Goal: Information Seeking & Learning: Learn about a topic

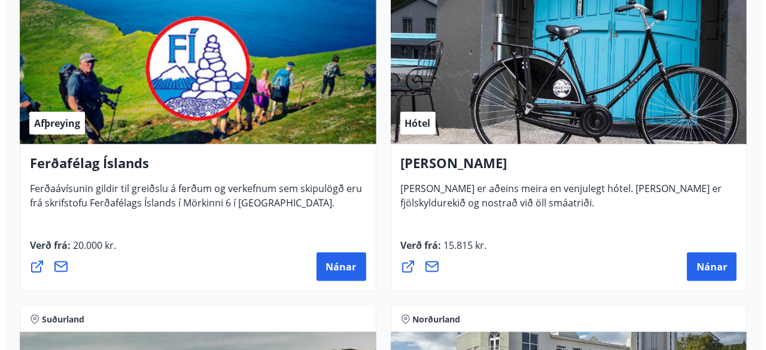
scroll to position [592, 0]
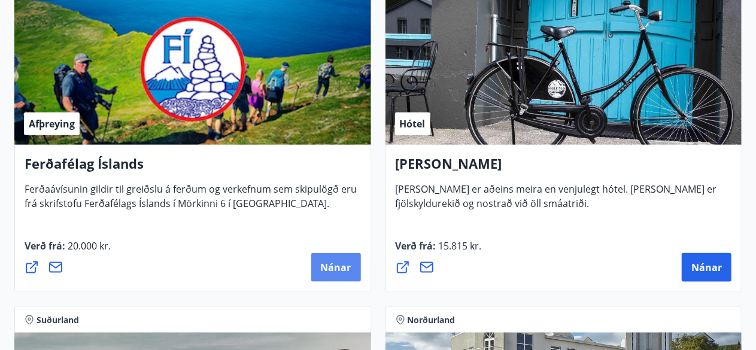
click at [328, 267] on span "Nánar" at bounding box center [336, 267] width 31 height 13
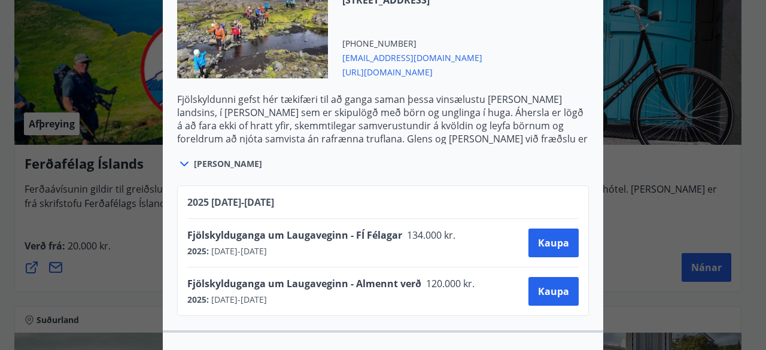
scroll to position [1243, 0]
click at [180, 162] on icon at bounding box center [184, 164] width 8 height 5
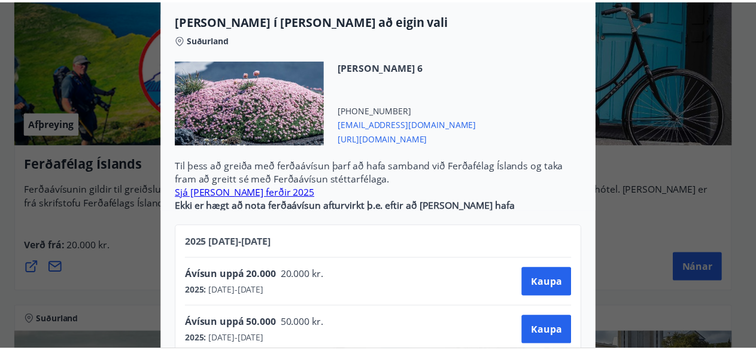
scroll to position [0, 0]
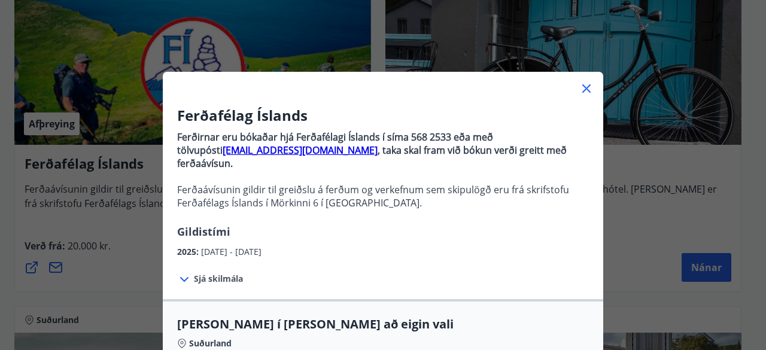
click at [585, 84] on icon at bounding box center [586, 88] width 14 height 14
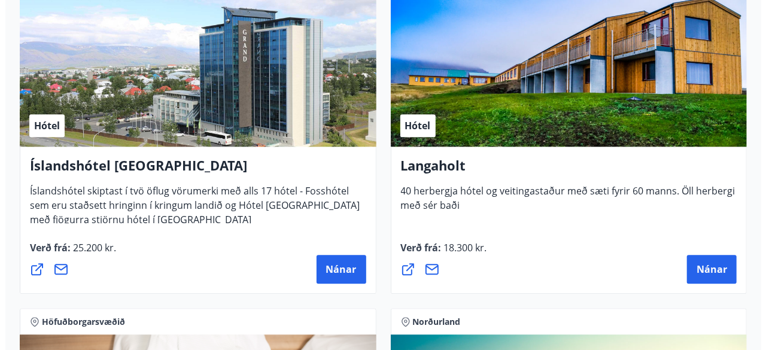
scroll to position [3638, 0]
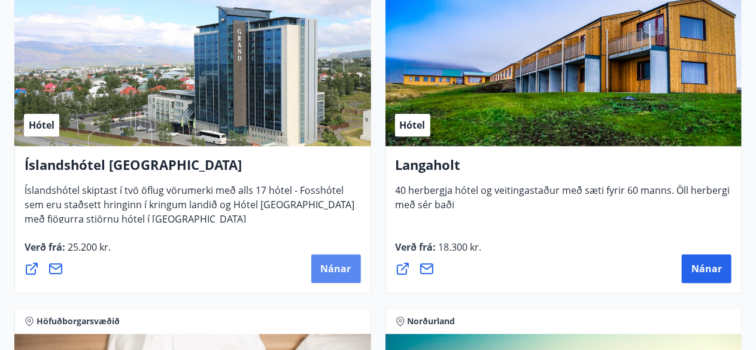
click at [340, 265] on span "Nánar" at bounding box center [336, 268] width 31 height 13
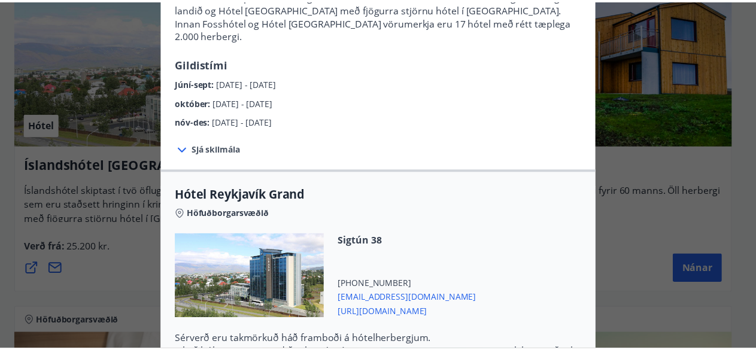
scroll to position [0, 0]
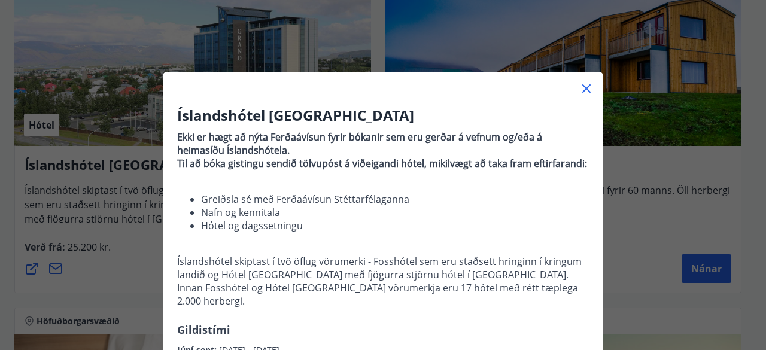
click at [582, 92] on icon at bounding box center [586, 88] width 8 height 8
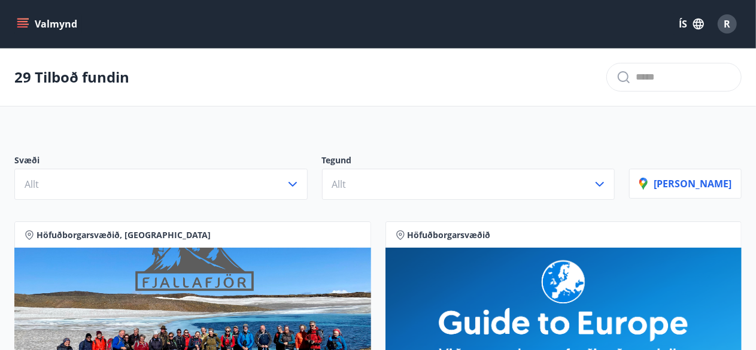
click at [23, 23] on icon "menu" at bounding box center [23, 24] width 12 height 12
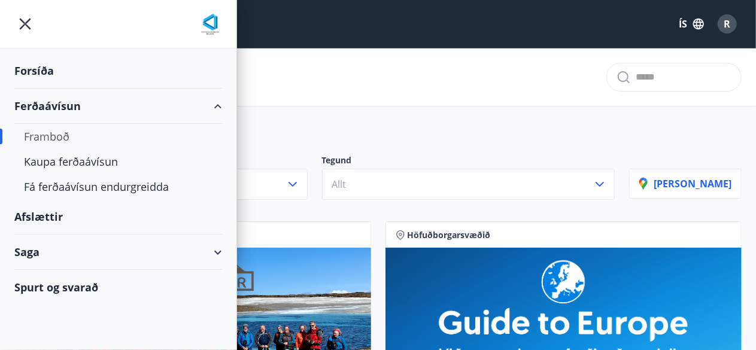
click at [53, 214] on div "Afslættir" at bounding box center [118, 216] width 208 height 35
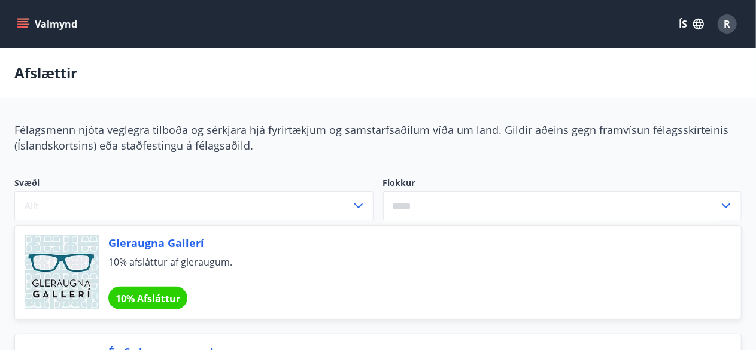
click at [19, 20] on icon "menu" at bounding box center [23, 24] width 12 height 12
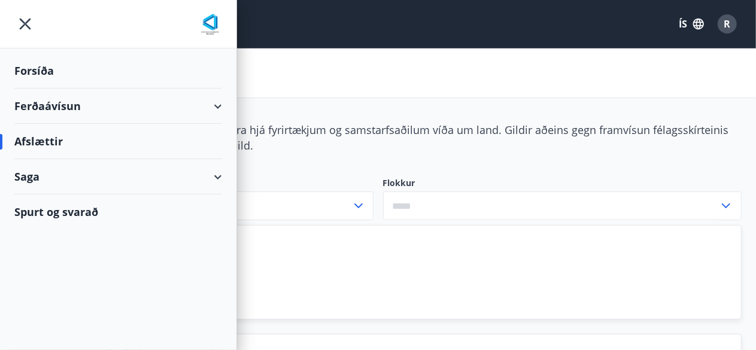
click at [75, 99] on div "Ferðaávísun" at bounding box center [118, 106] width 208 height 35
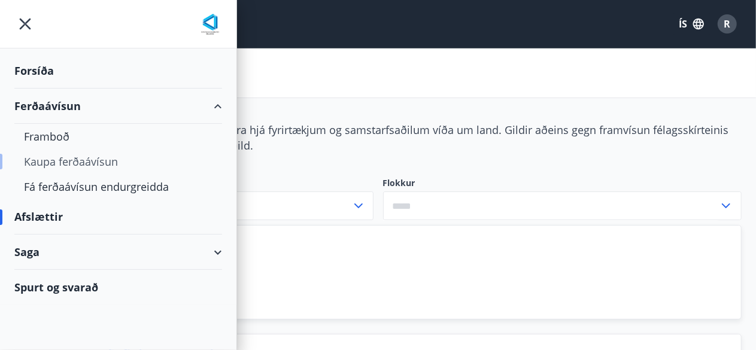
click at [103, 161] on div "Kaupa ferðaávísun" at bounding box center [118, 161] width 188 height 25
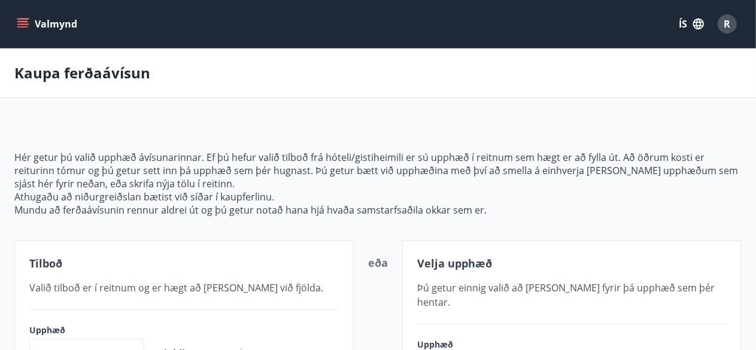
click at [23, 23] on icon "menu" at bounding box center [23, 23] width 13 height 1
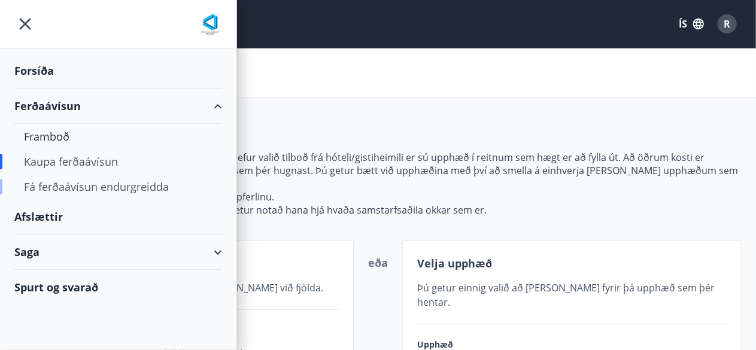
click at [83, 182] on div "Fá ferðaávísun endurgreidda" at bounding box center [118, 186] width 188 height 25
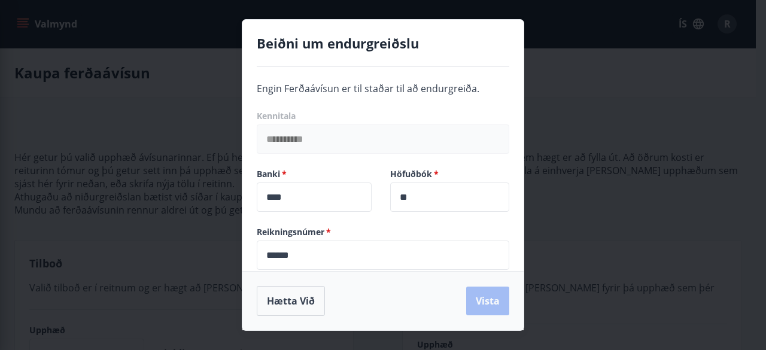
click at [196, 291] on div "**********" at bounding box center [383, 175] width 766 height 350
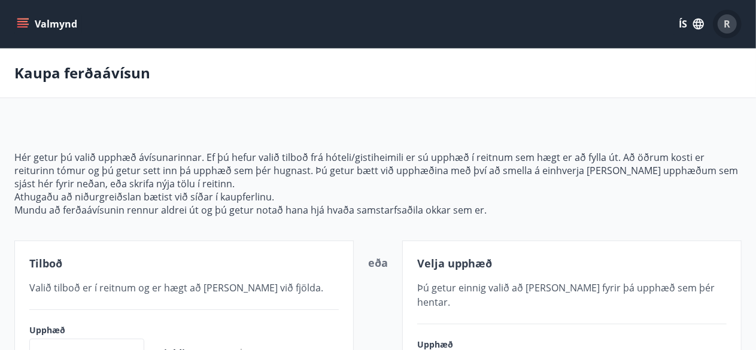
click at [731, 21] on div "R" at bounding box center [726, 23] width 19 height 19
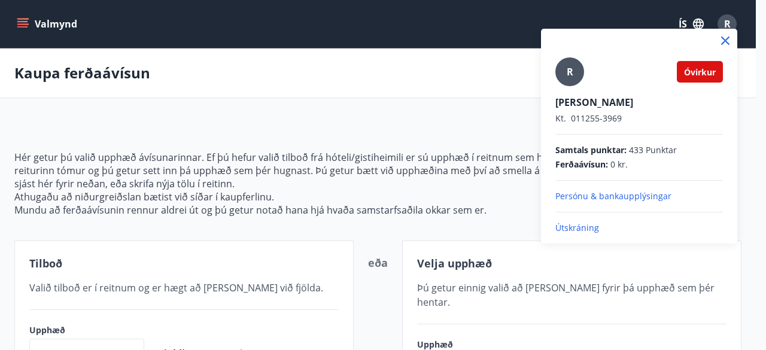
click at [19, 24] on div at bounding box center [383, 175] width 766 height 350
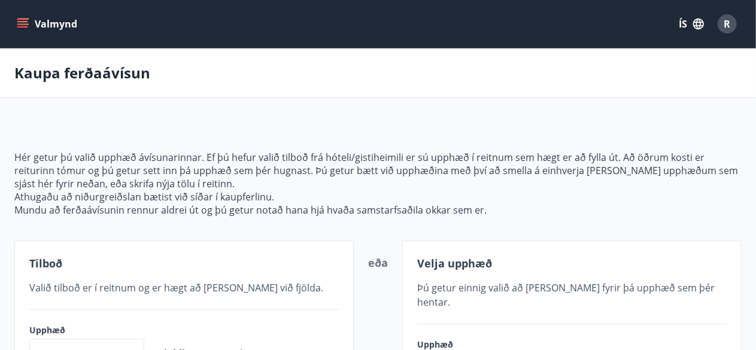
click at [20, 23] on icon "menu" at bounding box center [23, 24] width 12 height 12
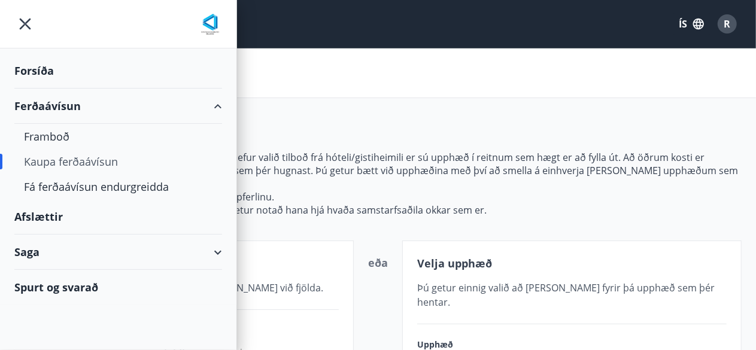
click at [61, 162] on div "Kaupa ferðaávísun" at bounding box center [118, 161] width 188 height 25
click at [61, 161] on div "Kaupa ferðaávísun" at bounding box center [118, 161] width 188 height 25
click at [89, 160] on div "Kaupa ferðaávísun" at bounding box center [118, 161] width 188 height 25
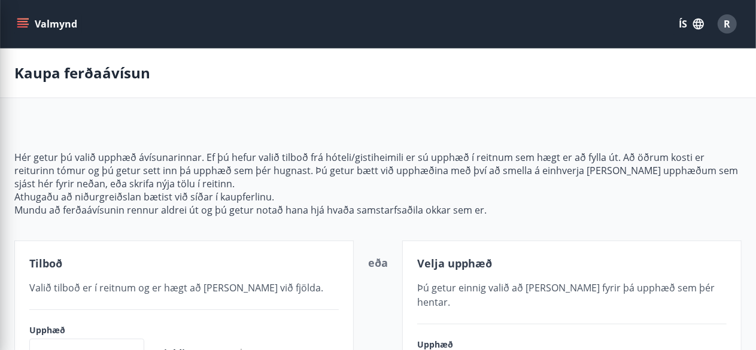
click at [342, 212] on p "Mundu að ferðaávísunin rennur aldrei út og þú getur notað hana hjá hvaða samsta…" at bounding box center [377, 209] width 727 height 13
click at [65, 23] on button "Valmynd" at bounding box center [48, 24] width 68 height 22
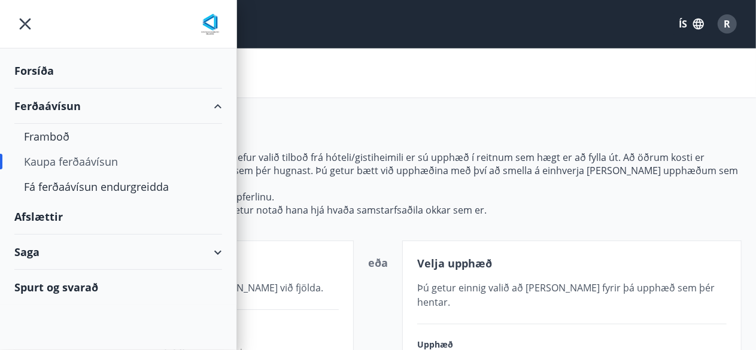
click at [42, 68] on div "Forsíða" at bounding box center [118, 70] width 208 height 35
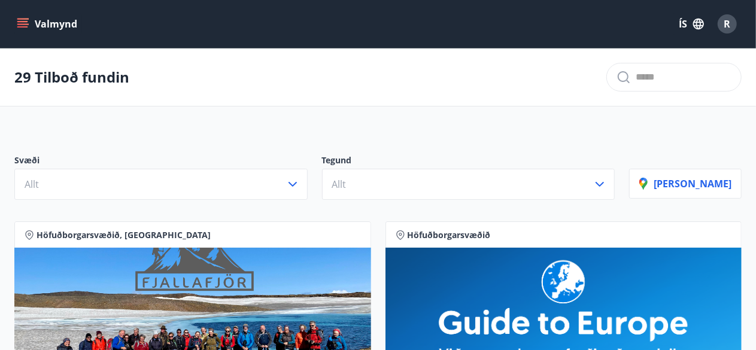
click at [23, 23] on icon "menu" at bounding box center [23, 24] width 12 height 12
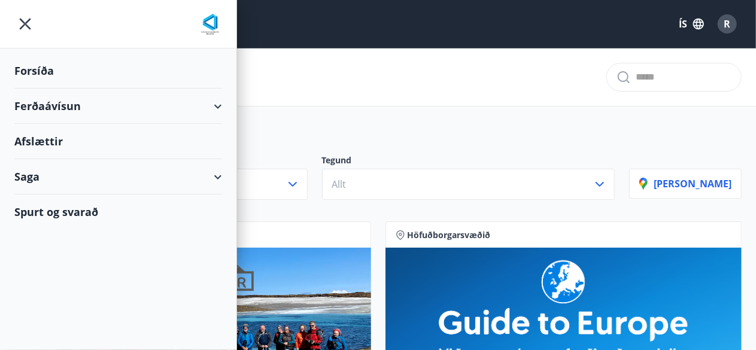
click at [54, 104] on div "Ferðaávísun" at bounding box center [118, 106] width 208 height 35
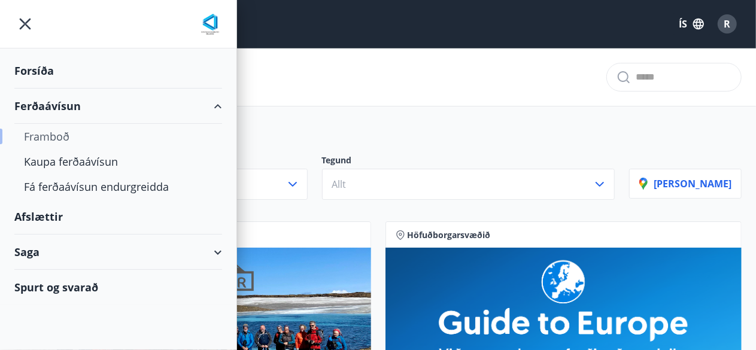
click at [54, 134] on div "Framboð" at bounding box center [118, 136] width 188 height 25
click at [322, 159] on div "Svæði Allt" at bounding box center [167, 176] width 307 height 45
